Goal: Answer question/provide support

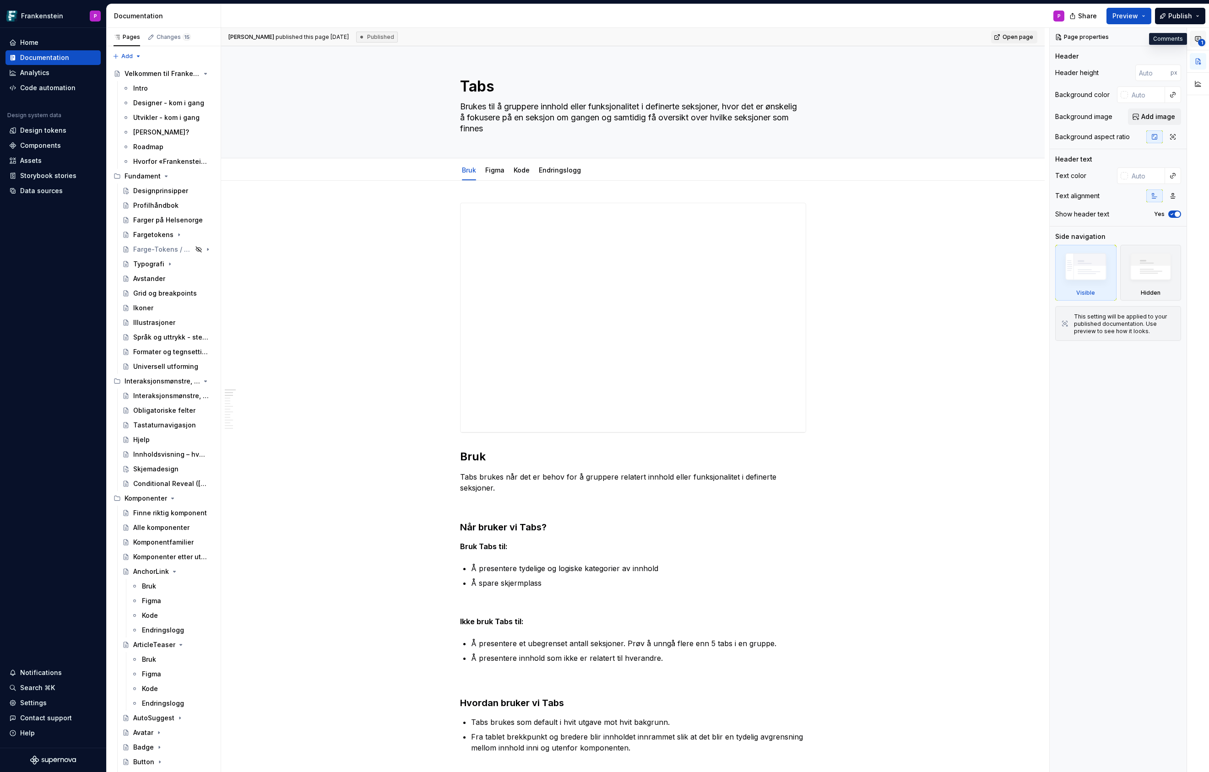
click at [1198, 38] on icon "button" at bounding box center [1197, 39] width 5 height 5
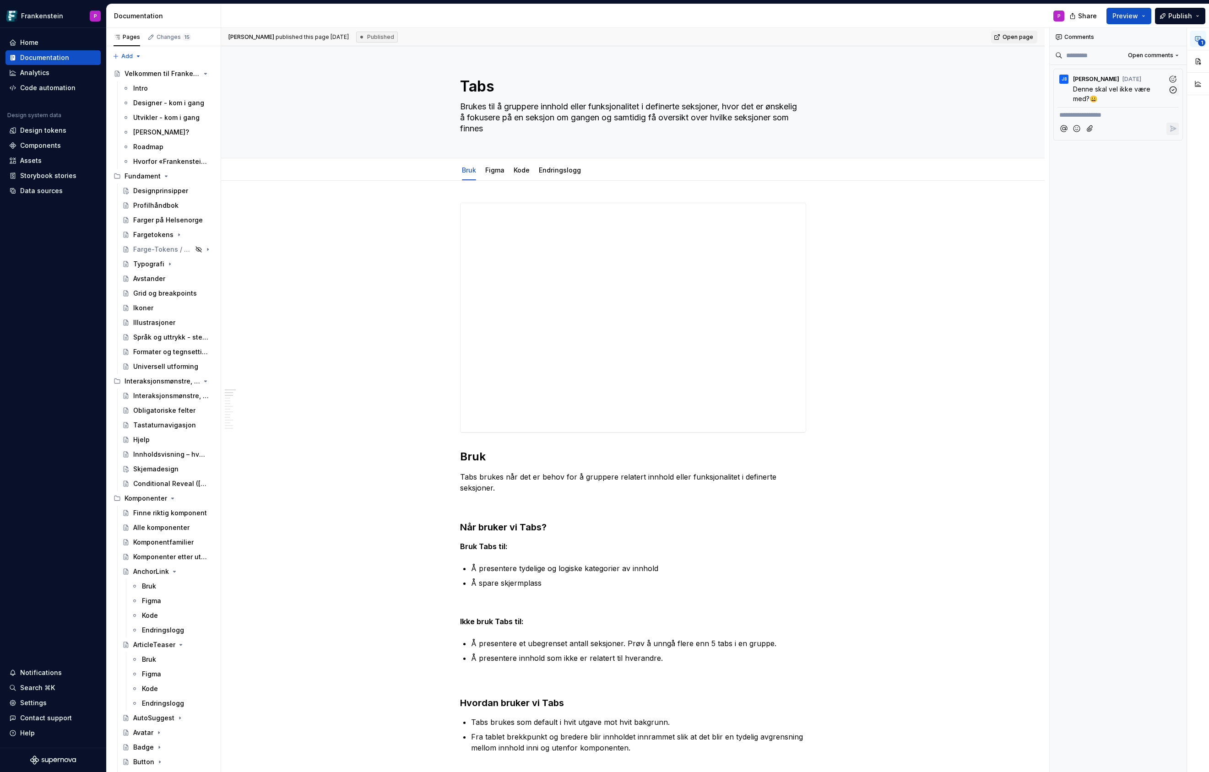
click at [1104, 81] on span "[PERSON_NAME]" at bounding box center [1096, 79] width 46 height 7
click at [1172, 53] on span "Open comments" at bounding box center [1150, 55] width 45 height 7
click at [1172, 53] on div "**********" at bounding box center [1129, 400] width 159 height 745
click at [1086, 81] on span "[PERSON_NAME]" at bounding box center [1096, 79] width 46 height 7
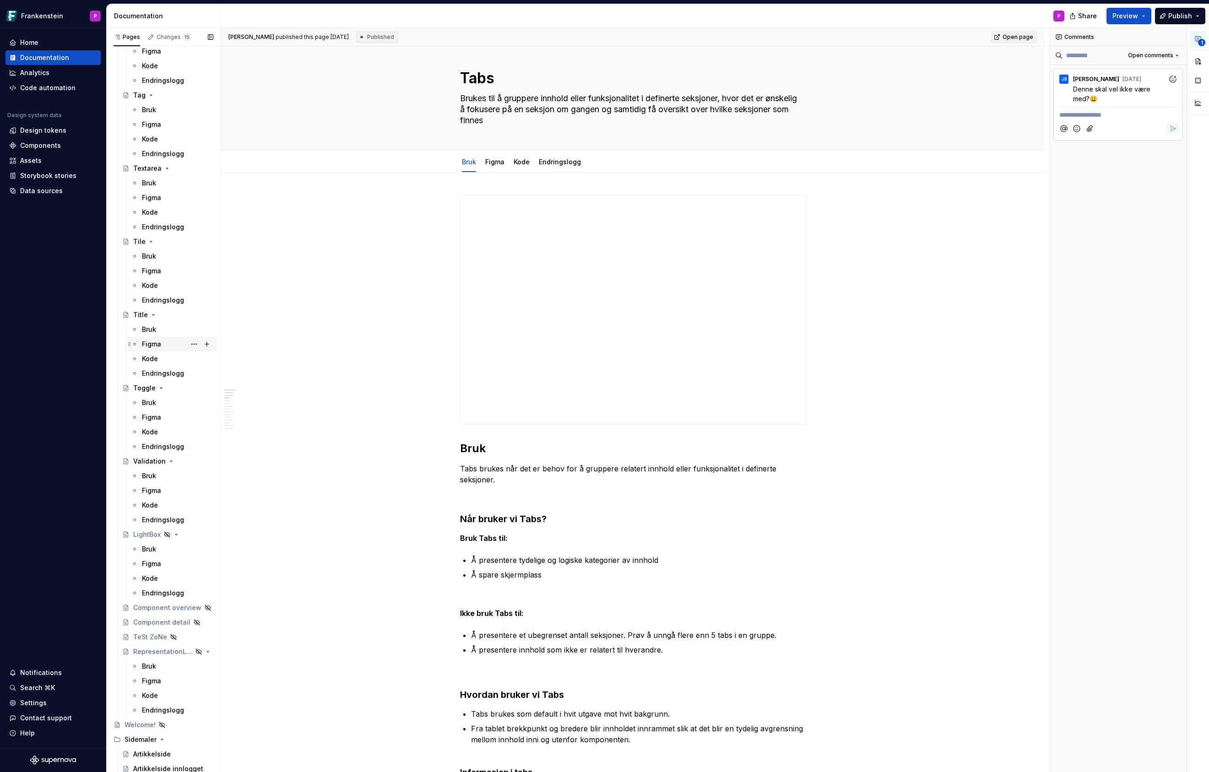
scroll to position [3136, 0]
click at [145, 382] on div "Toggle" at bounding box center [144, 379] width 22 height 9
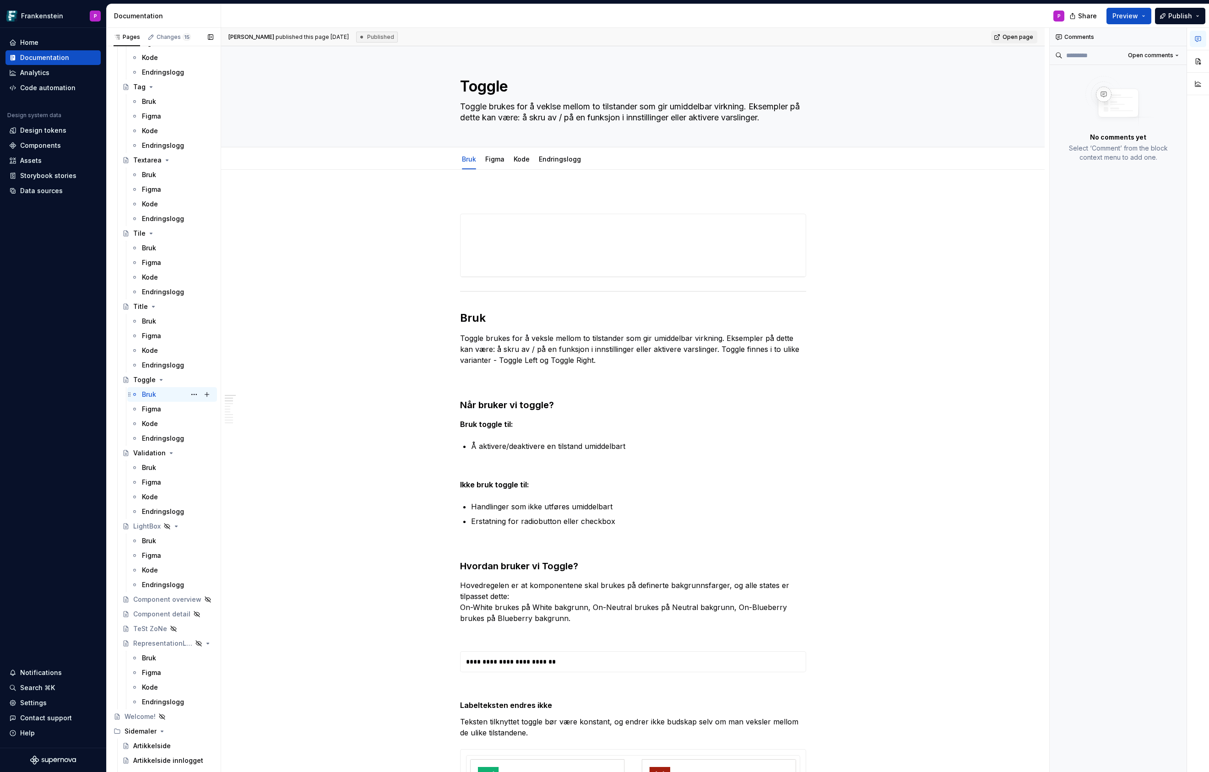
click at [144, 395] on div "Bruk" at bounding box center [149, 394] width 14 height 9
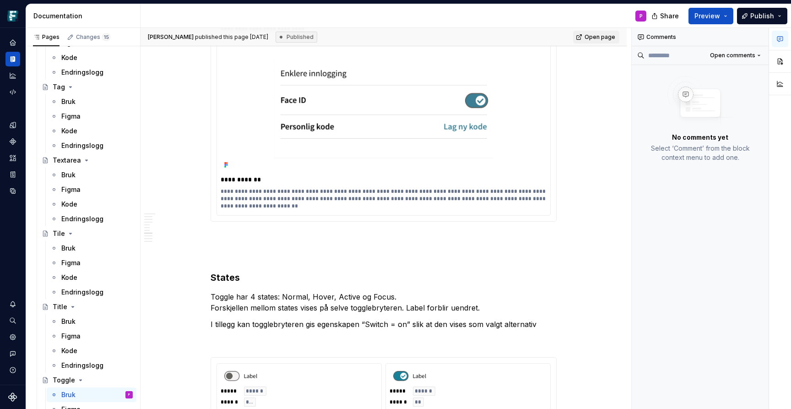
scroll to position [2188, 0]
type textarea "*"
